Goal: Transaction & Acquisition: Purchase product/service

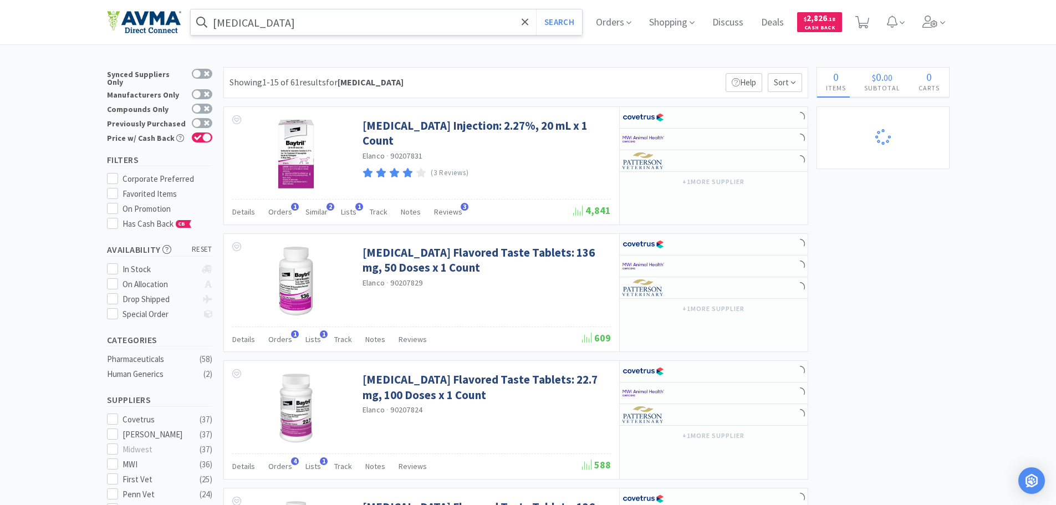
select select "10"
select select "1"
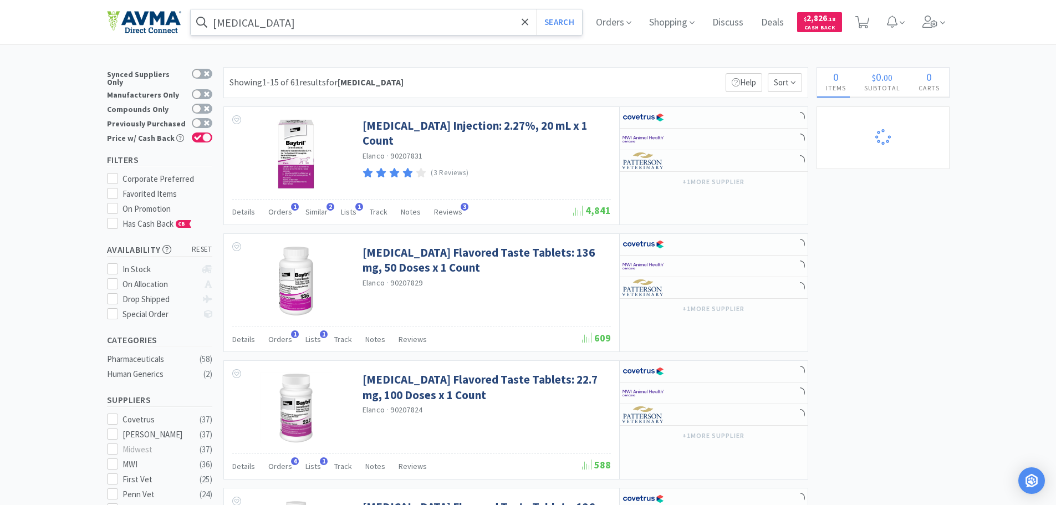
select select "1"
select select "4"
select select "1"
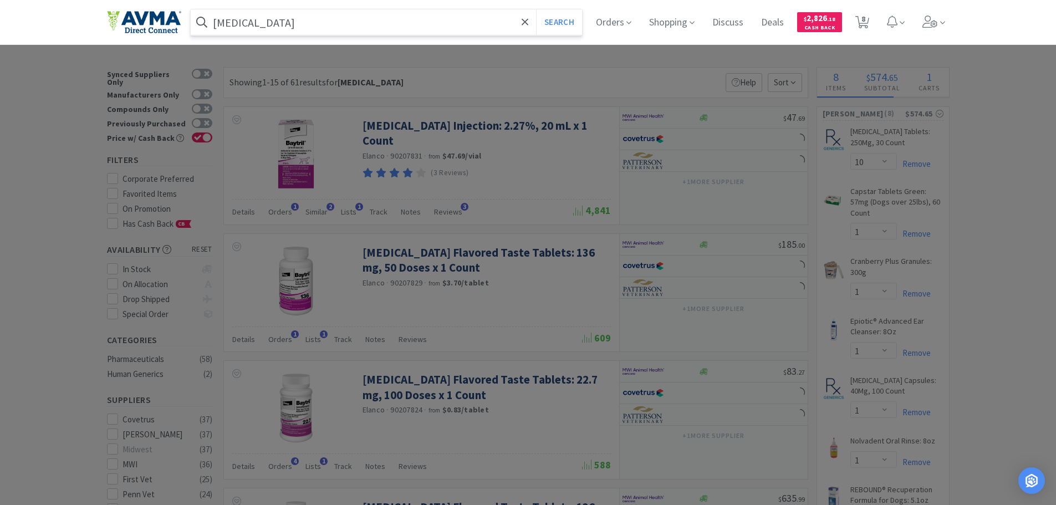
select select "1"
select select "3"
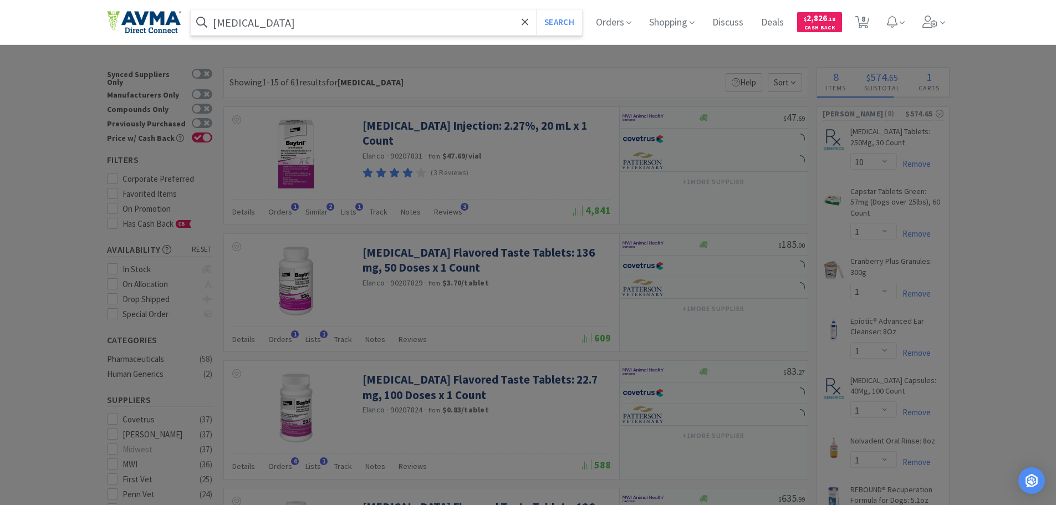
select select "1"
select select "3"
select select "1"
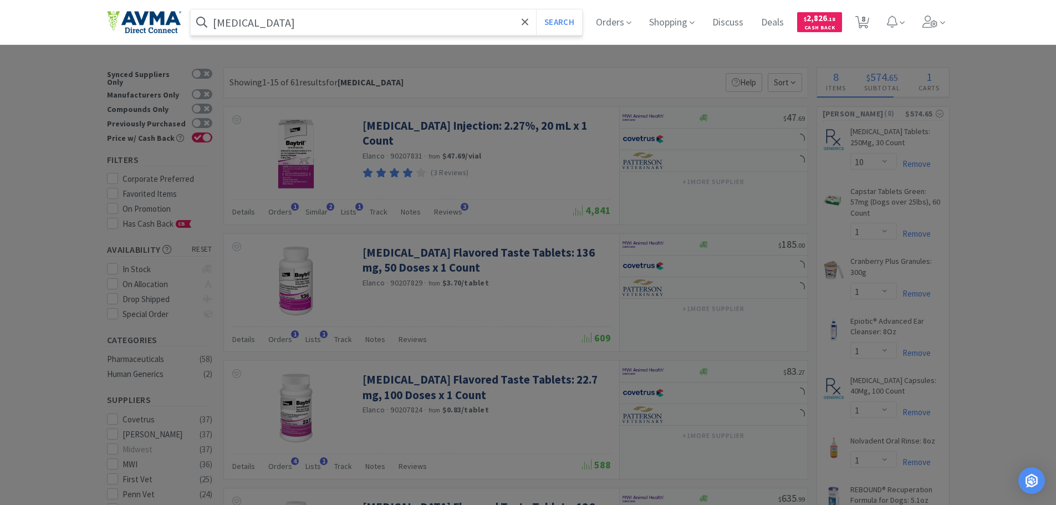
select select "1"
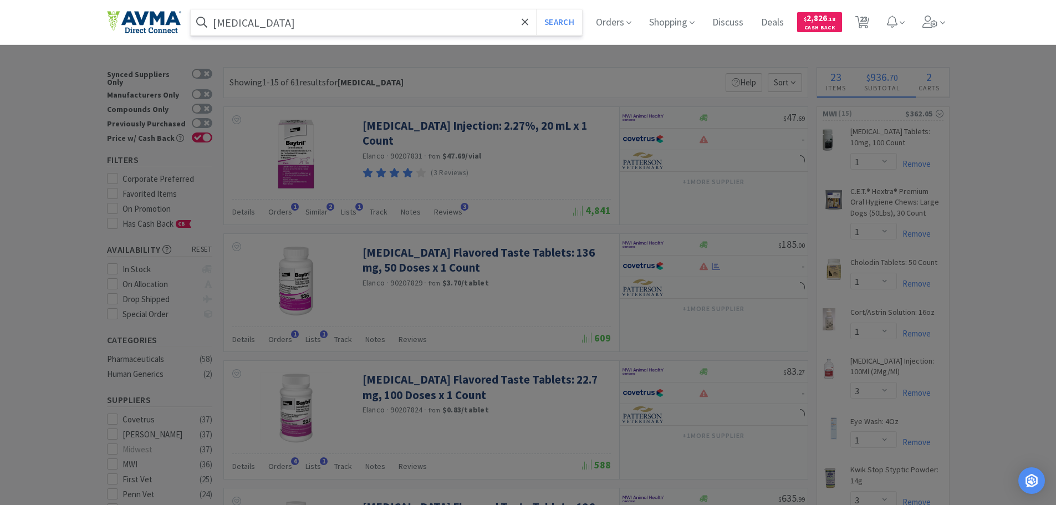
paste input "078949030"
click at [577, 23] on button "Search" at bounding box center [559, 22] width 46 height 26
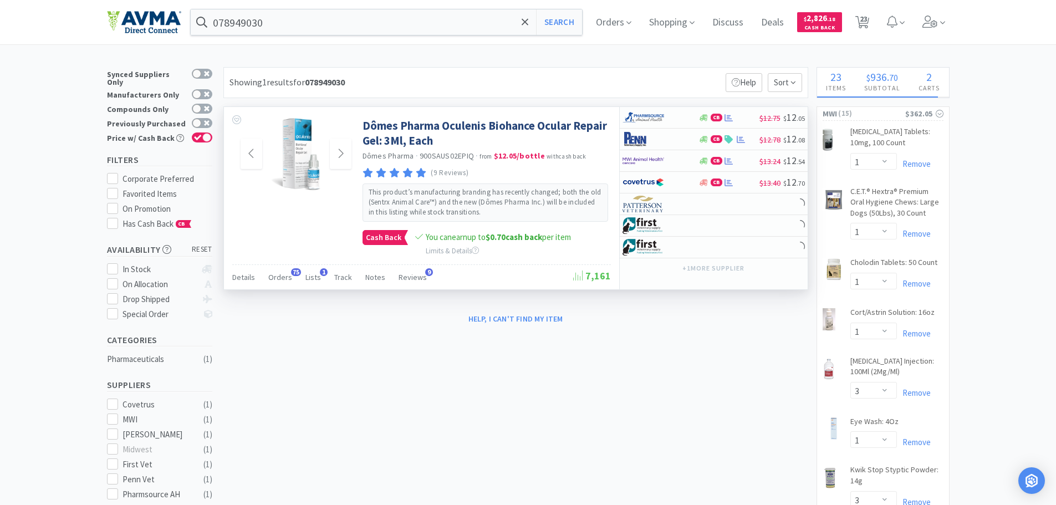
click at [303, 148] on img at bounding box center [296, 154] width 50 height 72
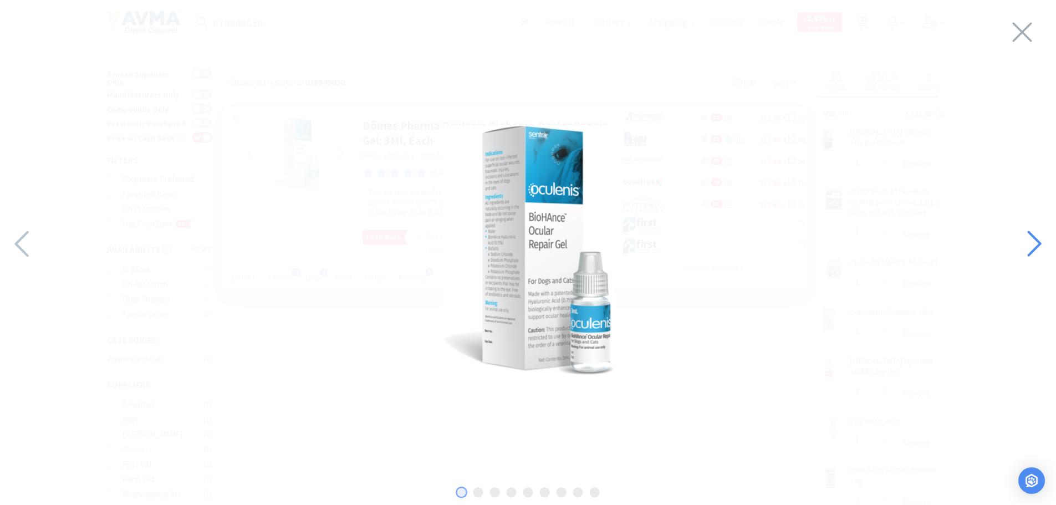
click at [1047, 244] on div at bounding box center [1034, 244] width 46 height 39
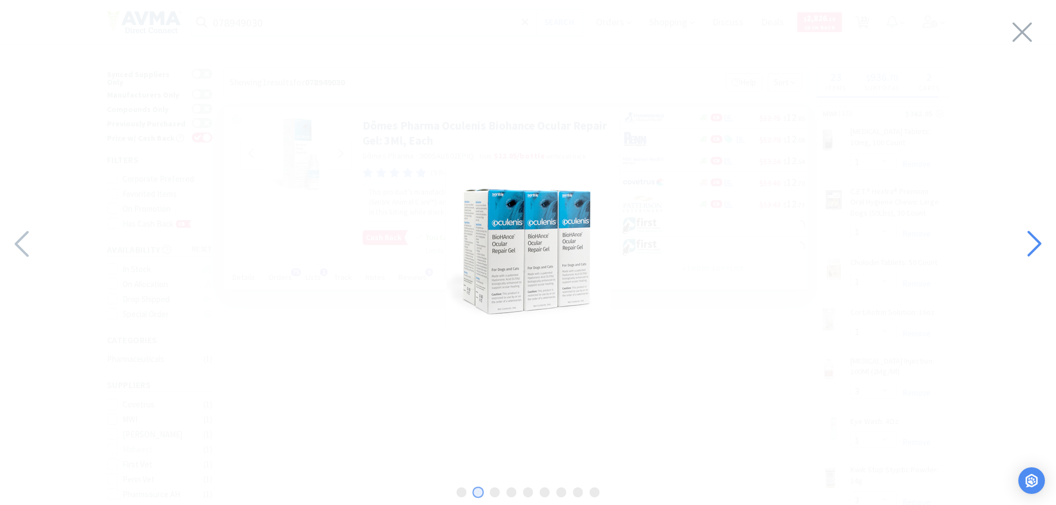
click at [1047, 244] on div at bounding box center [1034, 244] width 46 height 39
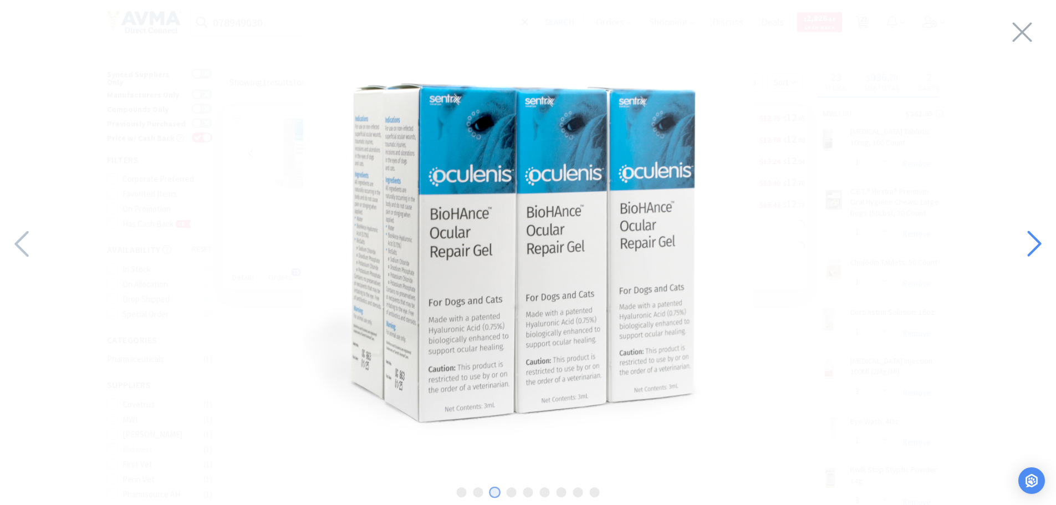
click at [1047, 244] on div at bounding box center [1034, 244] width 46 height 39
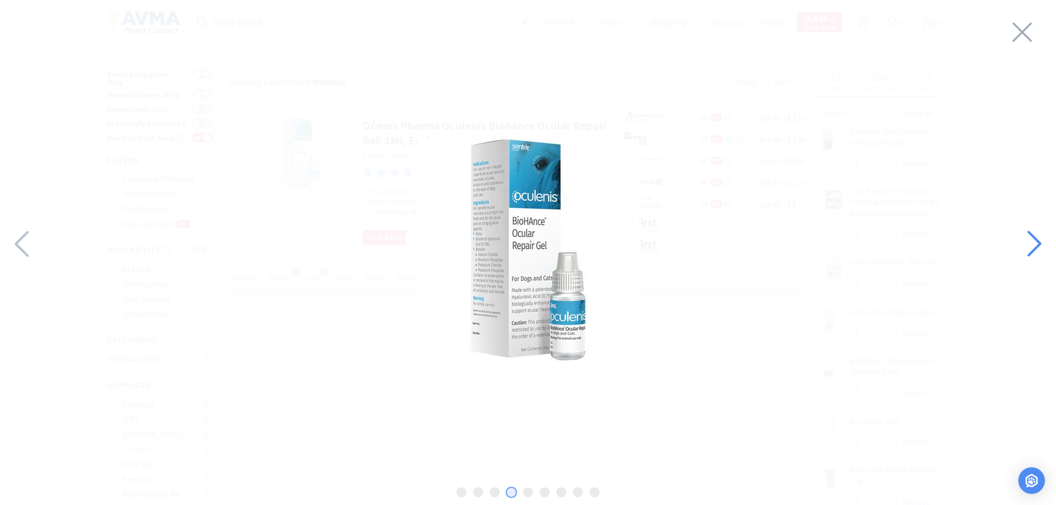
click at [1048, 243] on div at bounding box center [1034, 244] width 46 height 39
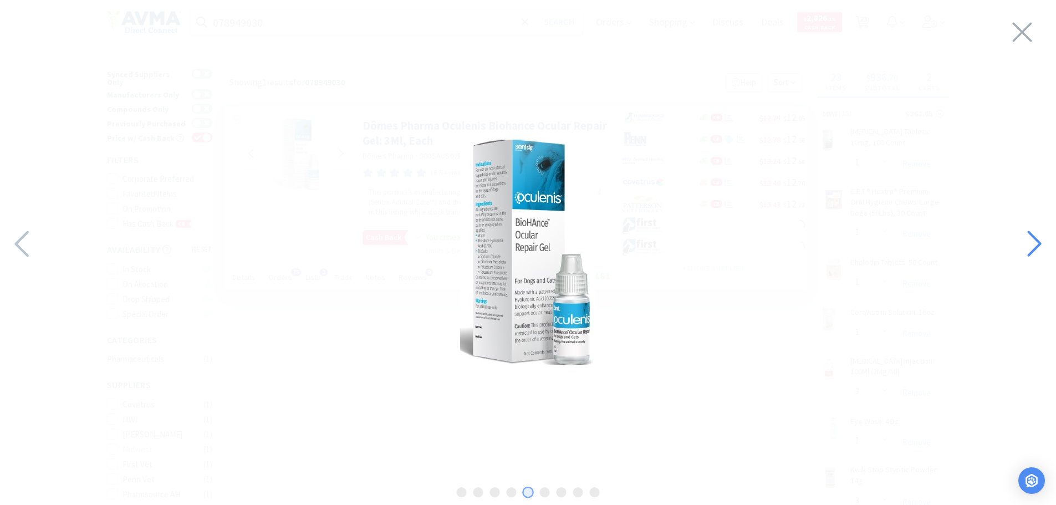
click at [1048, 243] on div at bounding box center [1034, 244] width 46 height 39
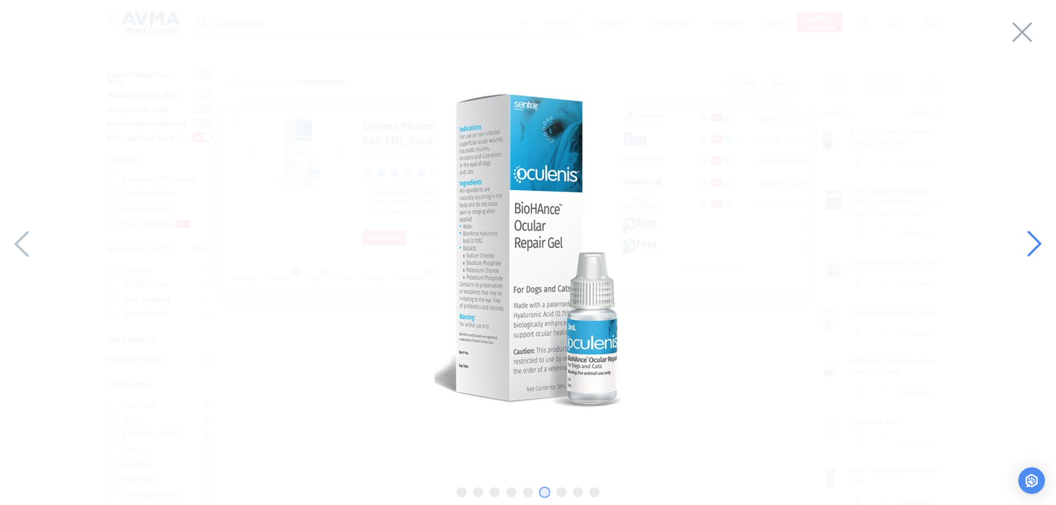
click at [1048, 243] on div at bounding box center [1034, 244] width 46 height 39
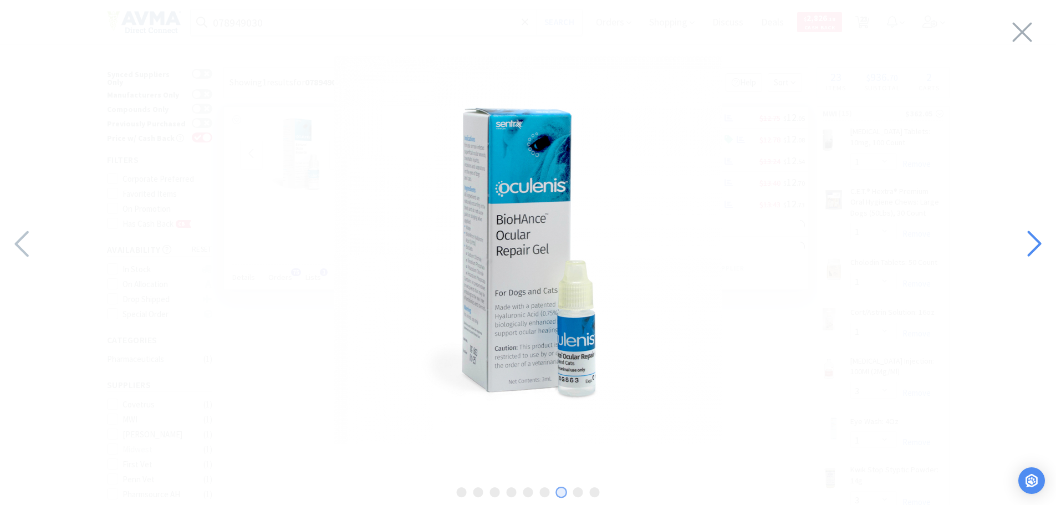
click at [1048, 243] on div at bounding box center [1034, 244] width 46 height 39
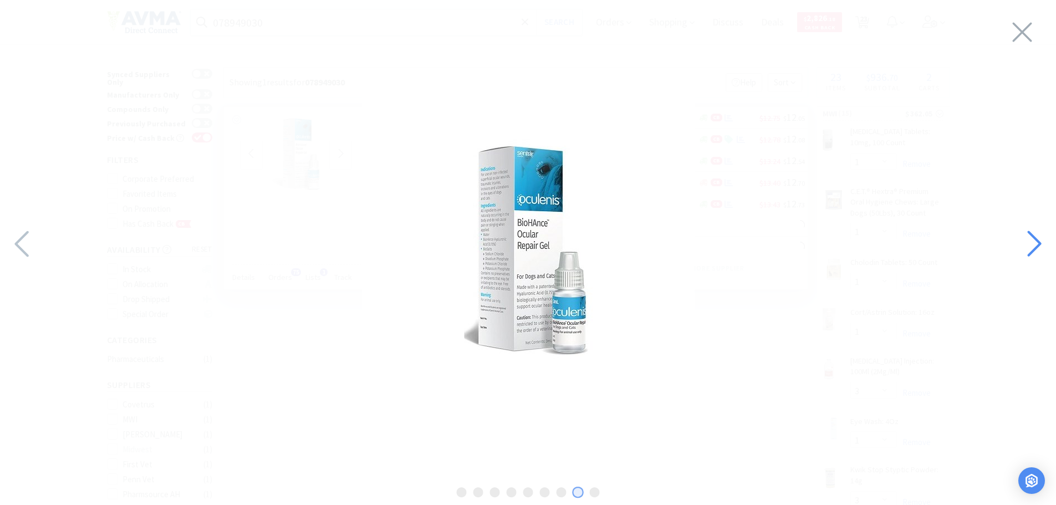
click at [1048, 243] on div at bounding box center [1034, 244] width 46 height 39
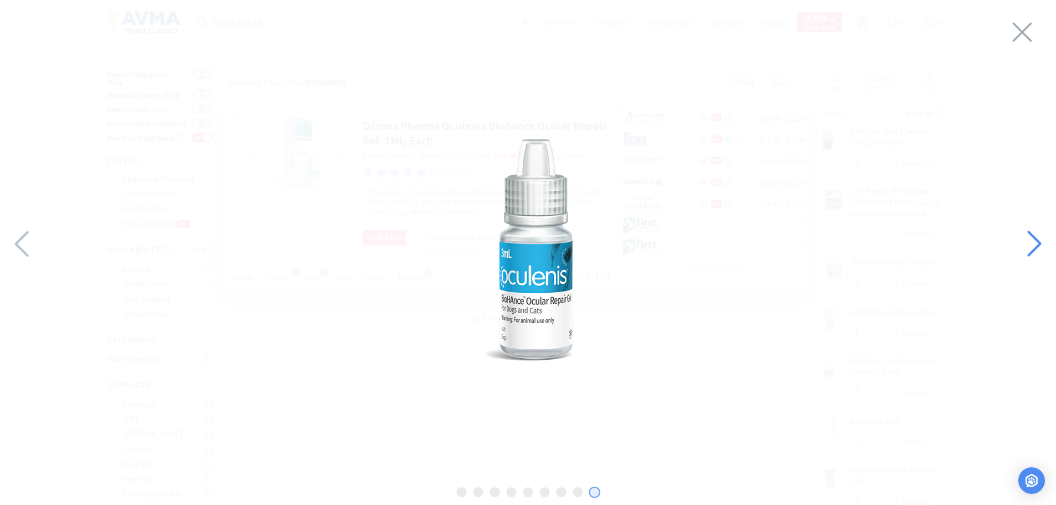
click at [1048, 243] on div at bounding box center [1034, 244] width 46 height 39
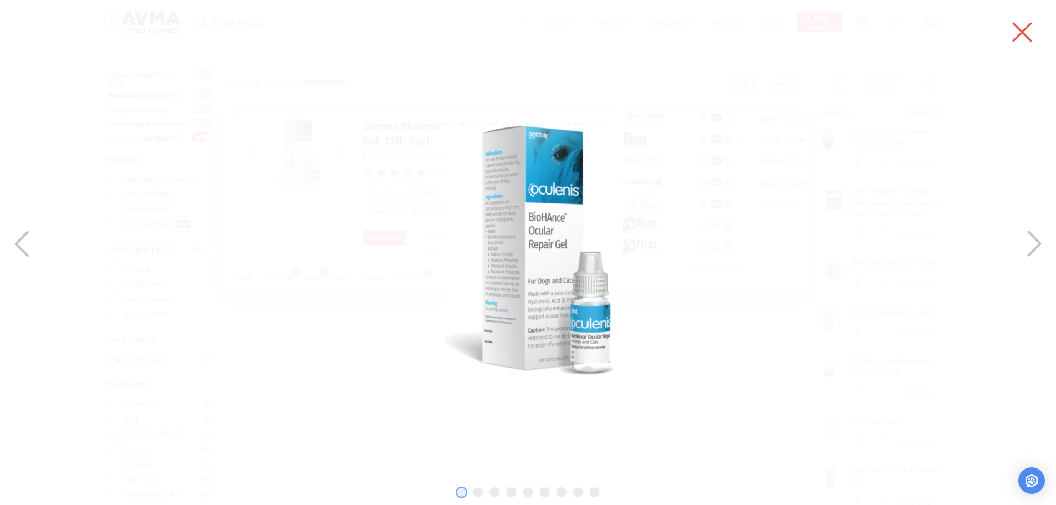
click at [1024, 35] on icon at bounding box center [1022, 32] width 23 height 31
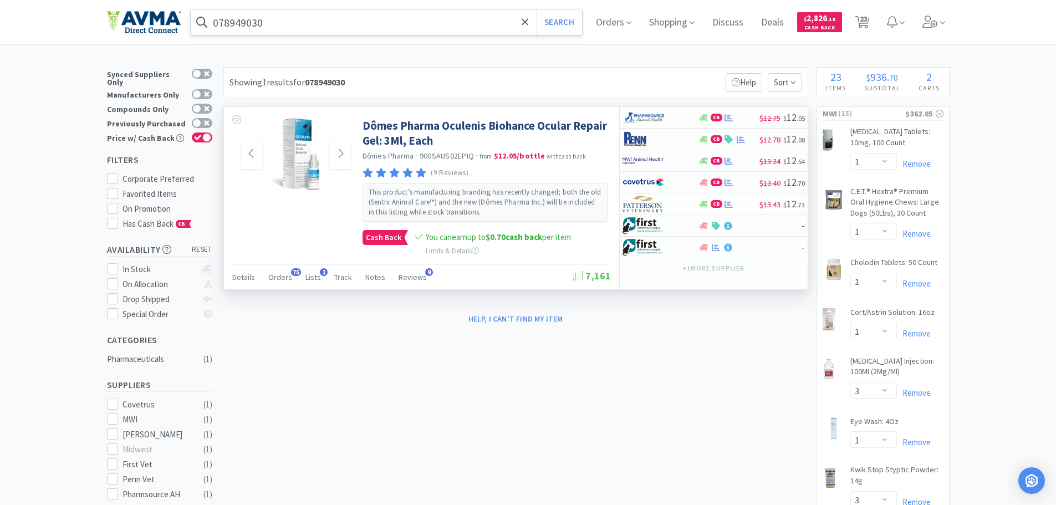
click at [222, 22] on input "078949030" at bounding box center [387, 22] width 392 height 26
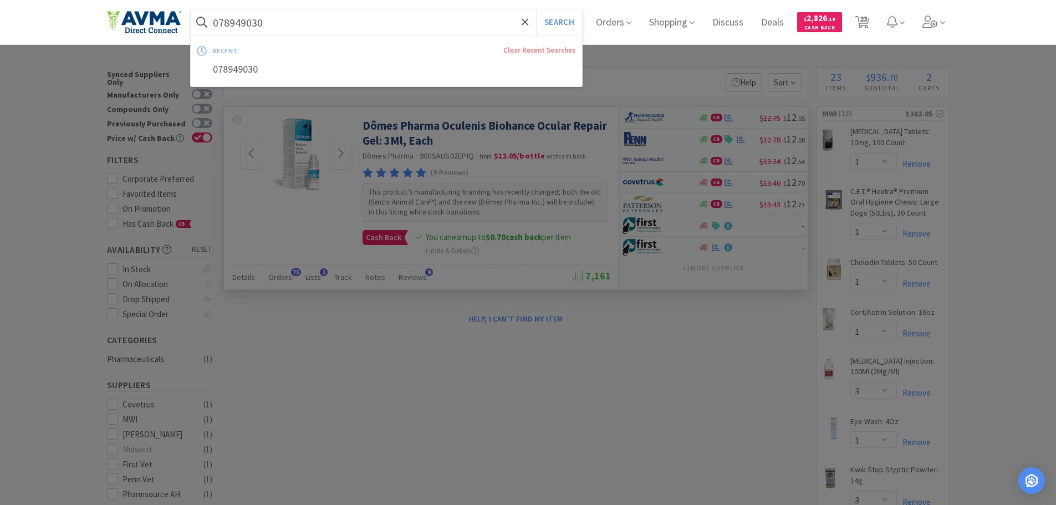
paste input "57517"
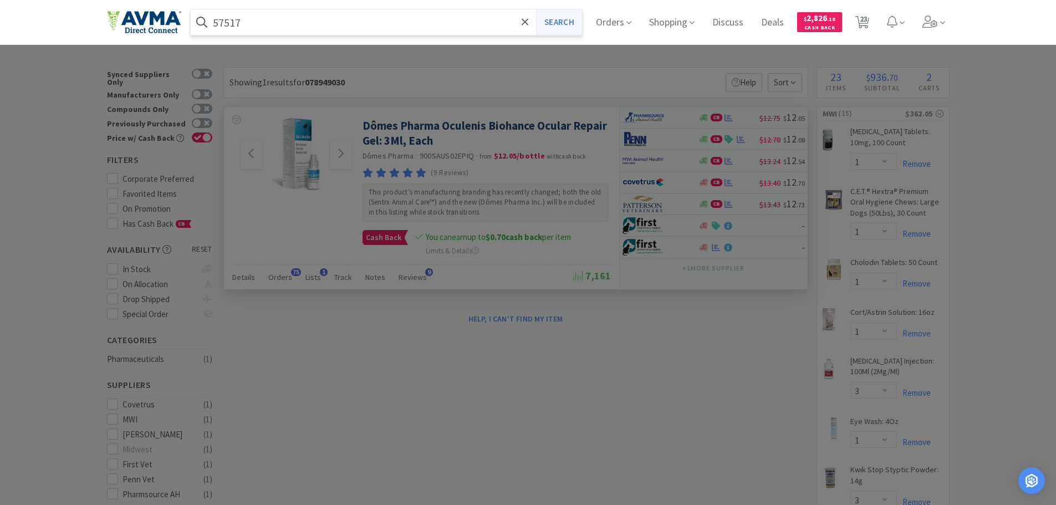
type input "57517"
click at [561, 14] on button "Search" at bounding box center [559, 22] width 46 height 26
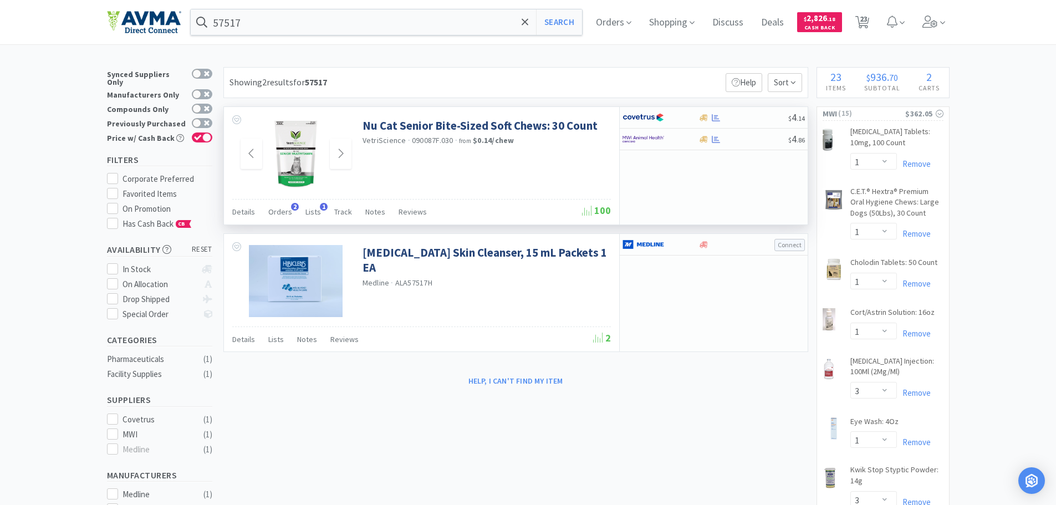
click at [311, 149] on img at bounding box center [296, 154] width 48 height 72
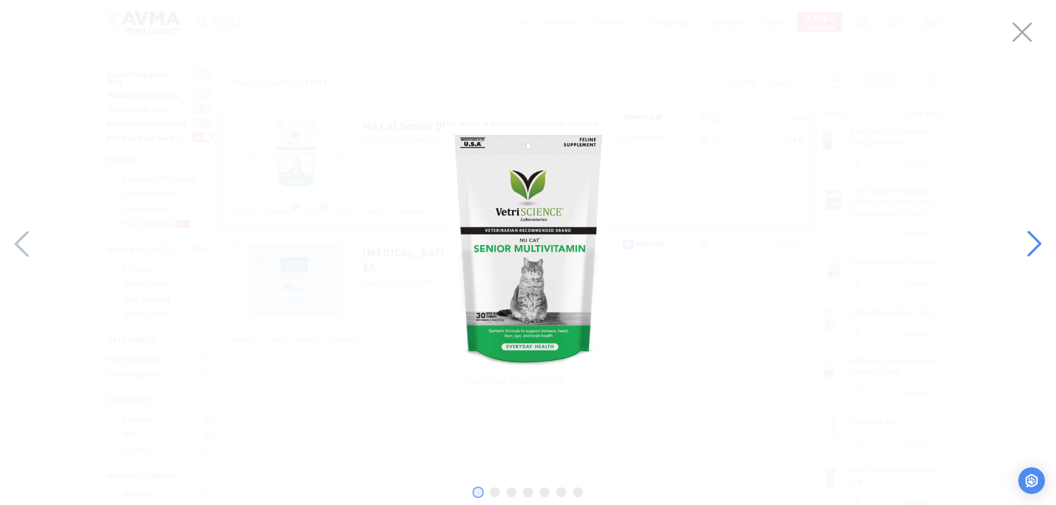
click at [1025, 244] on icon at bounding box center [1034, 244] width 24 height 38
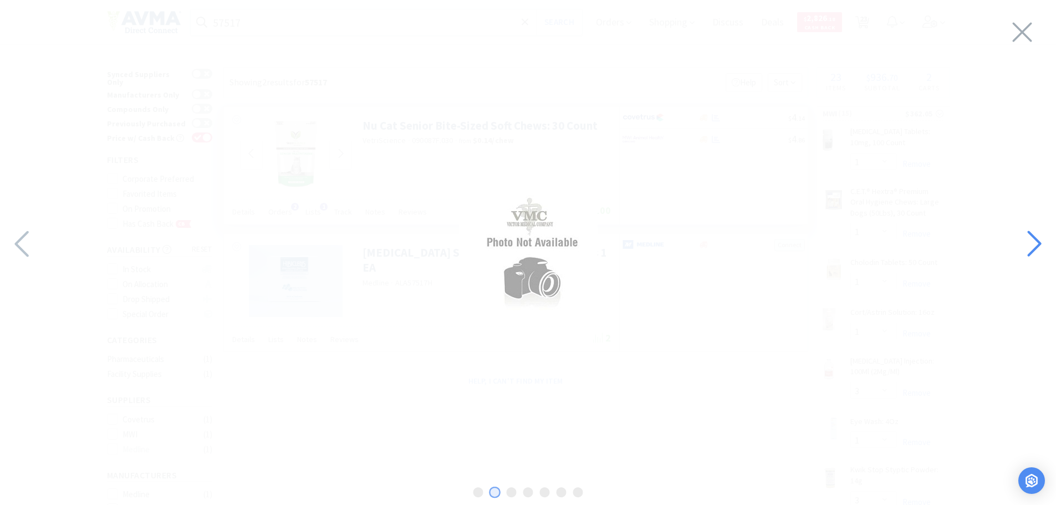
click at [1025, 244] on icon at bounding box center [1034, 244] width 24 height 38
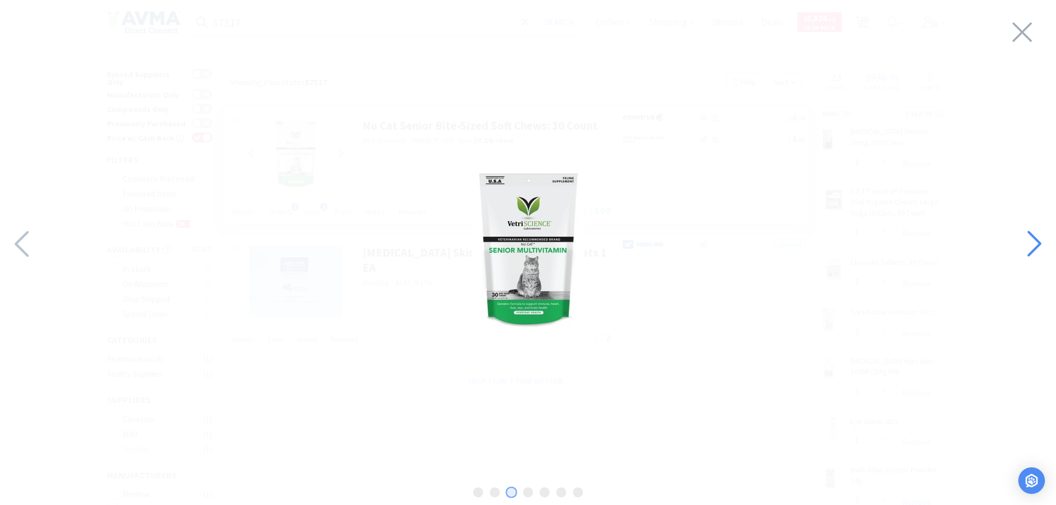
click at [1025, 244] on icon at bounding box center [1034, 244] width 24 height 38
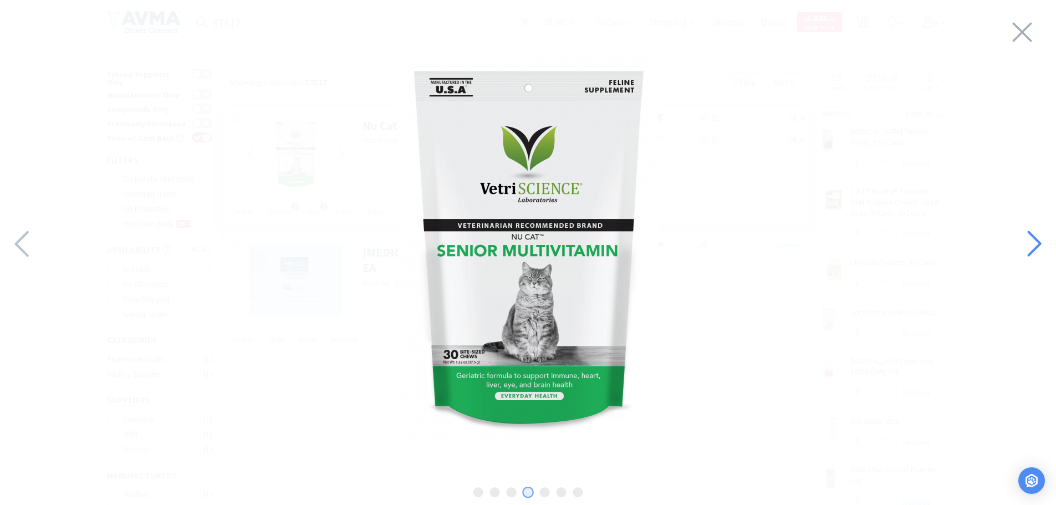
click at [1025, 244] on icon at bounding box center [1034, 244] width 24 height 38
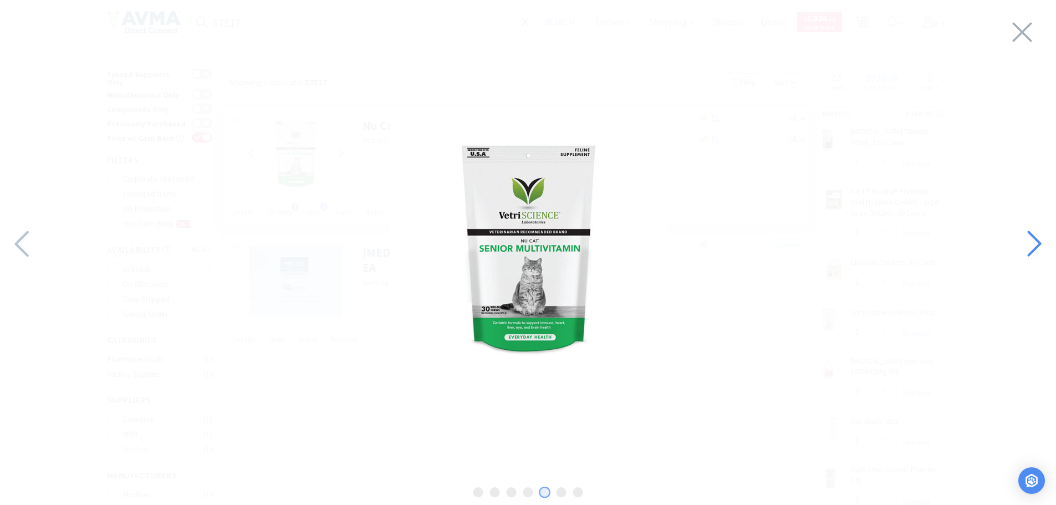
click at [1025, 244] on icon at bounding box center [1034, 244] width 24 height 38
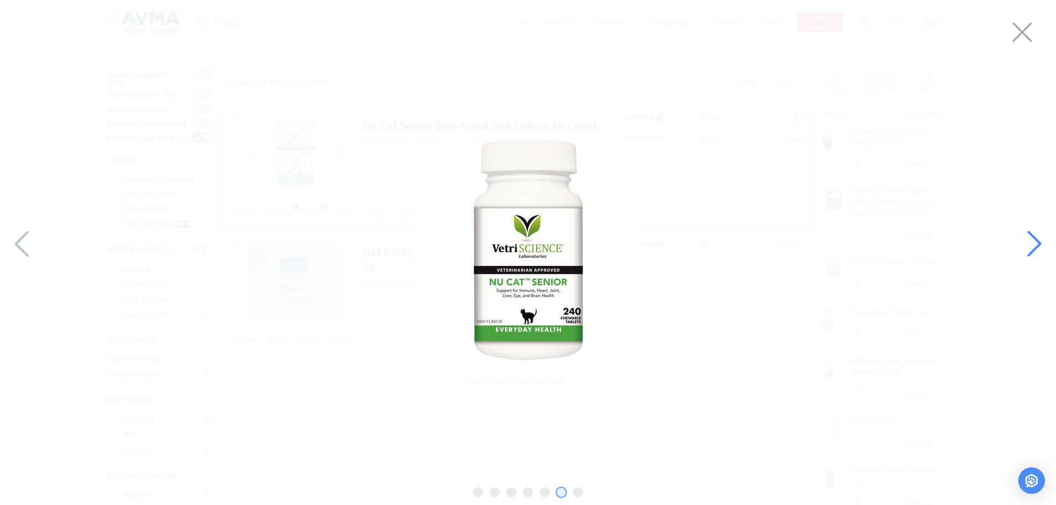
click at [1025, 244] on icon at bounding box center [1034, 244] width 24 height 38
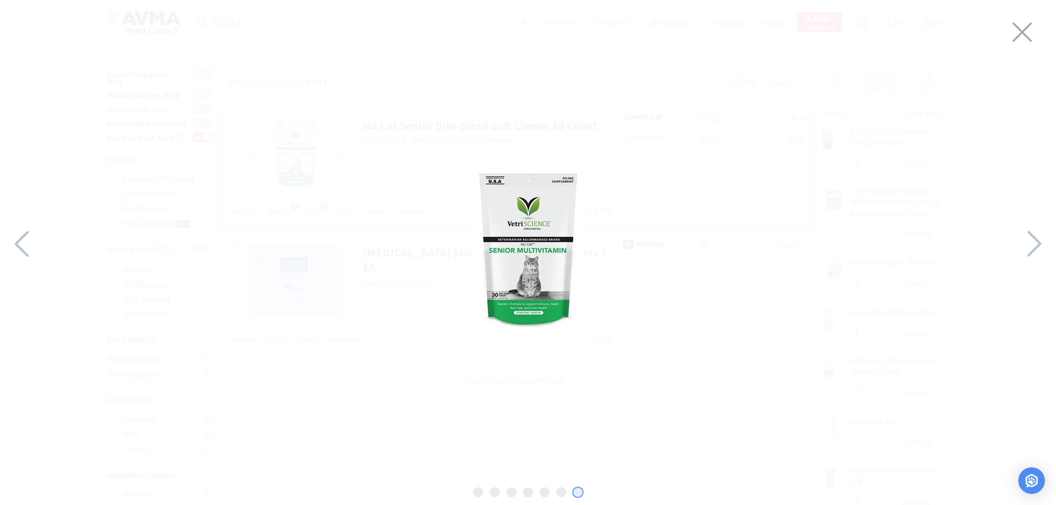
click at [1037, 44] on div at bounding box center [528, 249] width 1056 height 477
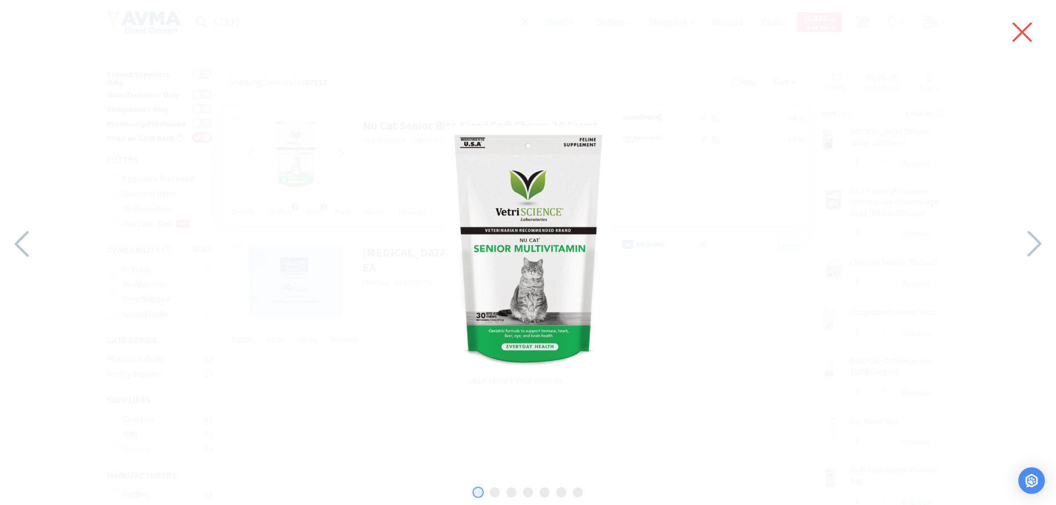
click at [1029, 34] on icon at bounding box center [1022, 32] width 23 height 31
